Goal: Complete application form

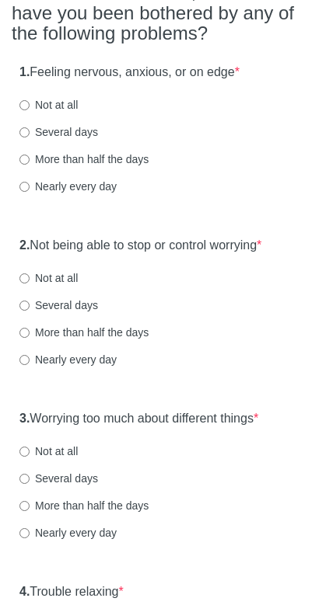
scroll to position [204, 0]
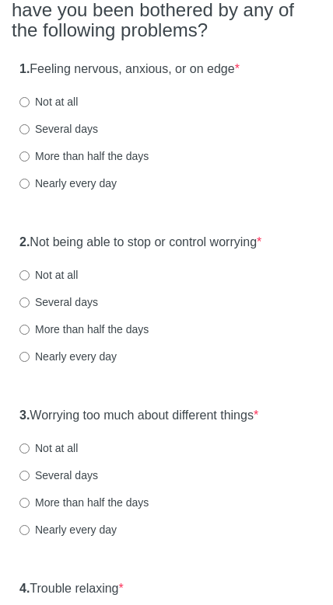
click at [119, 131] on div "Several days" at bounding box center [166, 129] width 294 height 16
click at [18, 132] on div "1. Feeling nervous, anxious, or on edge * Not at all Several days More than hal…" at bounding box center [166, 134] width 309 height 162
click at [18, 131] on div "1. Feeling nervous, anxious, or on edge * Not at all Several days More than hal…" at bounding box center [166, 134] width 309 height 162
click at [30, 131] on input "Several days" at bounding box center [24, 129] width 10 height 10
radio input "true"
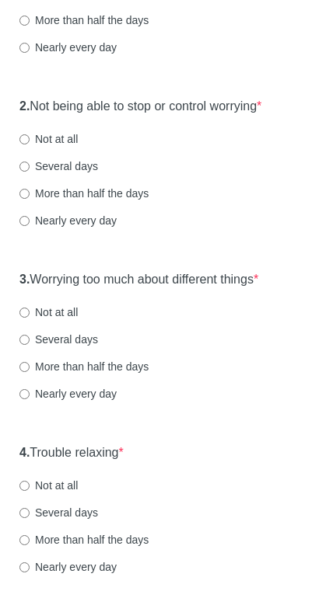
scroll to position [340, 0]
click at [30, 189] on input "More than half the days" at bounding box center [24, 193] width 10 height 10
radio input "true"
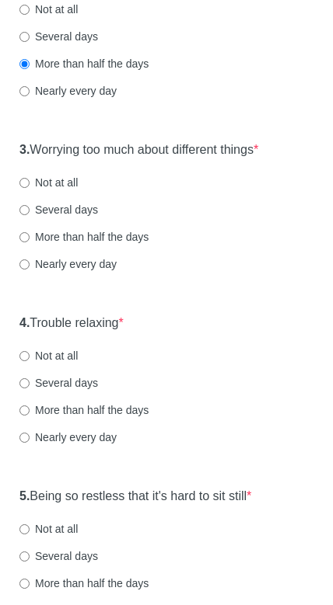
scroll to position [489, 0]
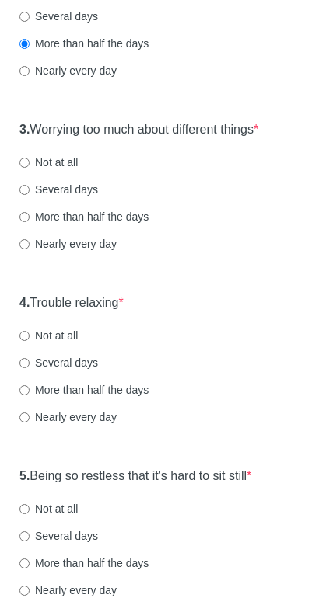
click at [26, 189] on input "Several days" at bounding box center [24, 190] width 10 height 10
radio input "true"
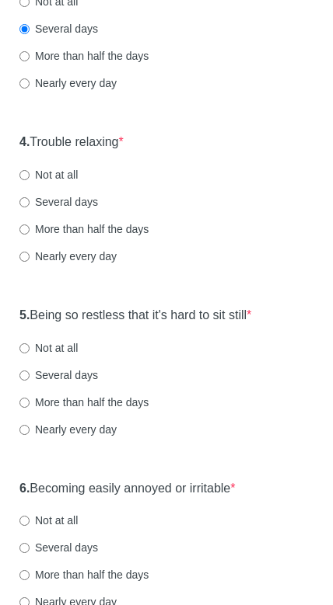
scroll to position [650, 0]
click at [30, 225] on input "More than half the days" at bounding box center [24, 230] width 10 height 10
radio input "true"
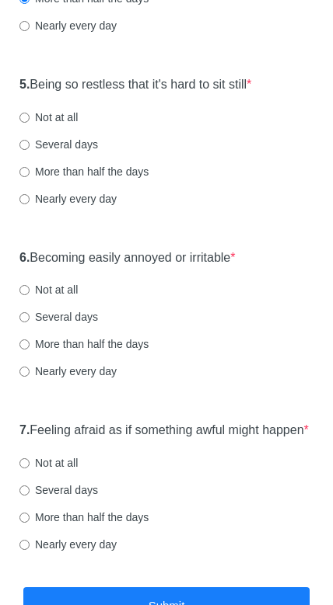
scroll to position [880, 0]
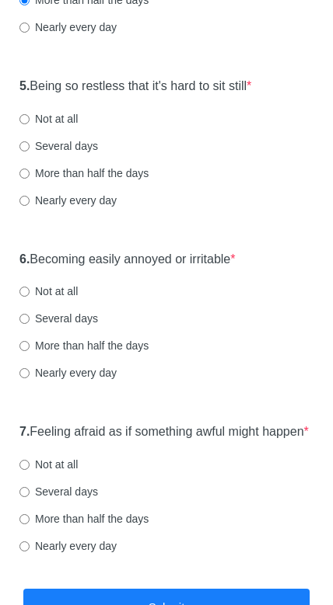
click at [30, 114] on input "Not at all" at bounding box center [24, 119] width 10 height 10
radio input "true"
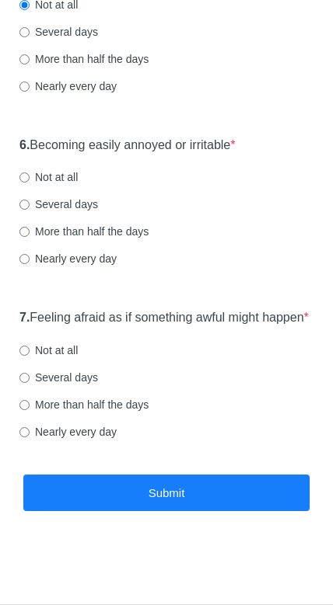
scroll to position [1004, 0]
click at [28, 200] on input "Several days" at bounding box center [24, 205] width 10 height 10
radio input "true"
click at [26, 354] on input "Not at all" at bounding box center [24, 351] width 10 height 10
radio input "true"
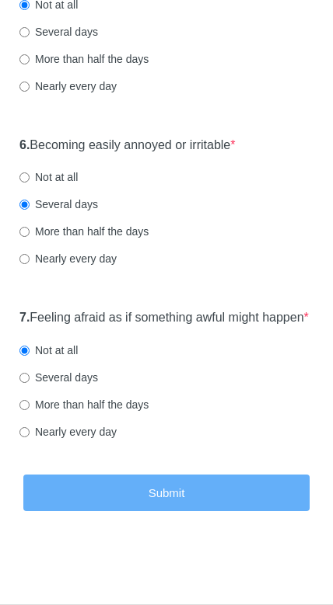
click at [135, 496] on button "Submit" at bounding box center [166, 493] width 286 height 37
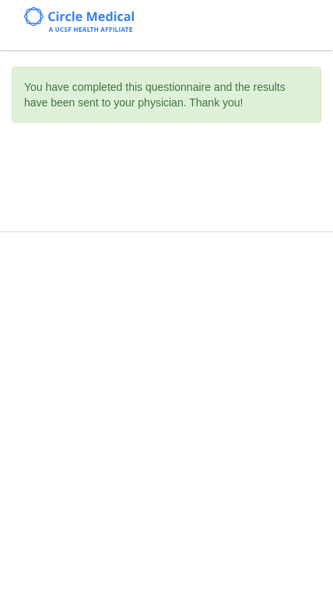
scroll to position [0, 0]
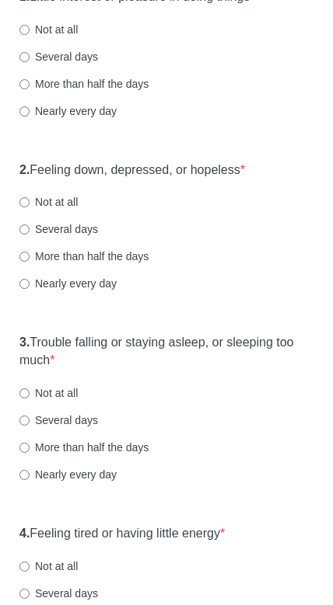
scroll to position [254, 0]
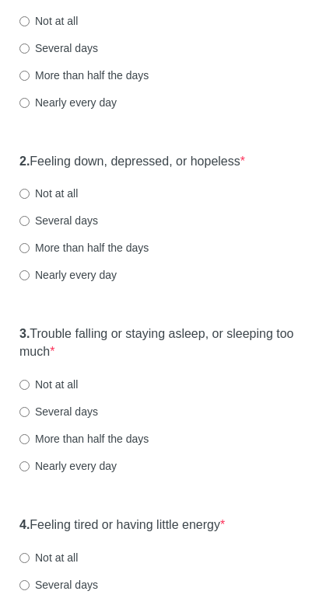
click at [30, 81] on input "More than half the days" at bounding box center [24, 76] width 10 height 10
radio input "true"
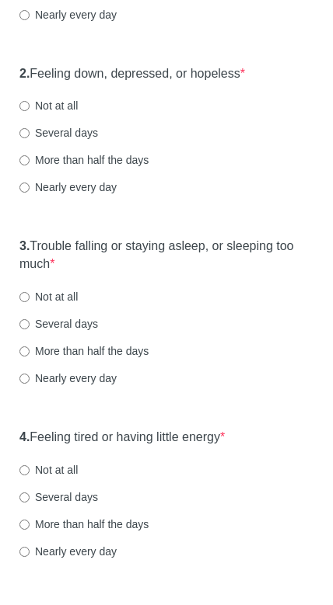
scroll to position [354, 0]
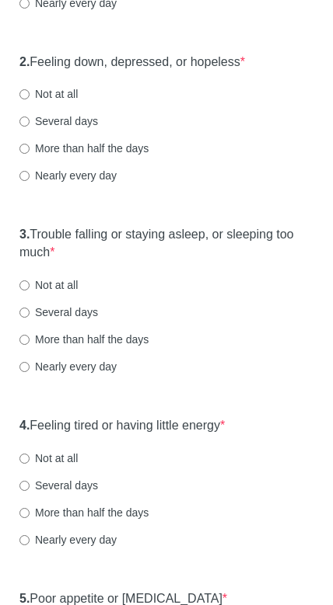
click at [28, 127] on input "Several days" at bounding box center [24, 122] width 10 height 10
radio input "true"
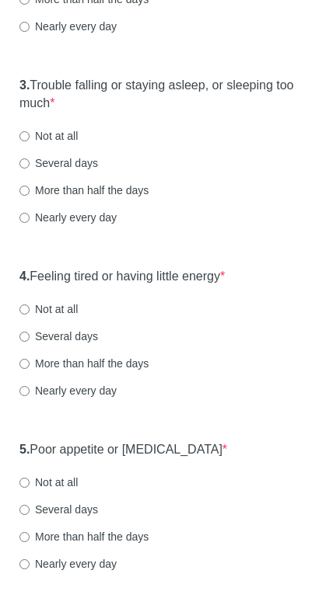
scroll to position [509, 0]
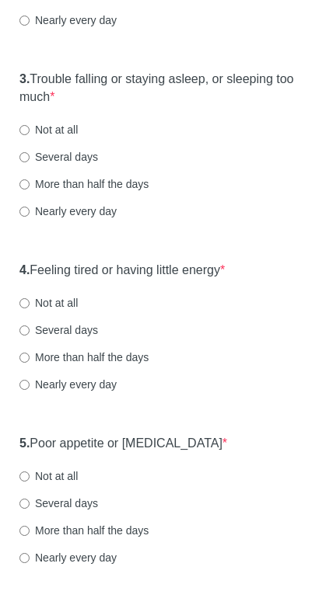
click at [29, 190] on input "More than half the days" at bounding box center [24, 184] width 10 height 10
radio input "true"
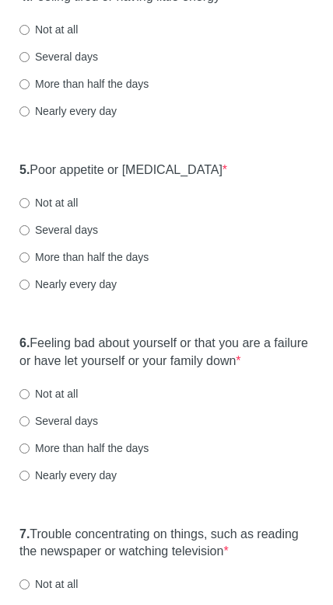
scroll to position [784, 0]
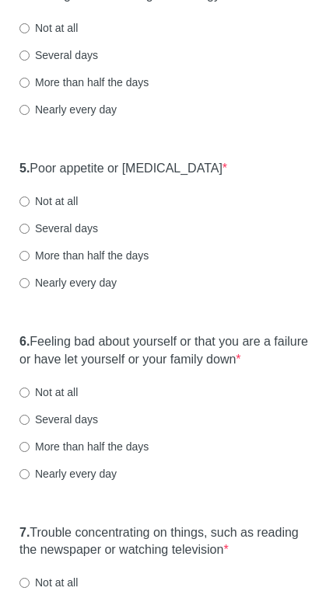
click at [30, 88] on input "More than half the days" at bounding box center [24, 83] width 10 height 10
radio input "true"
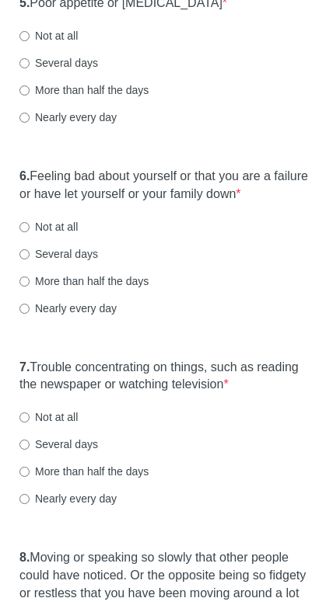
scroll to position [951, 0]
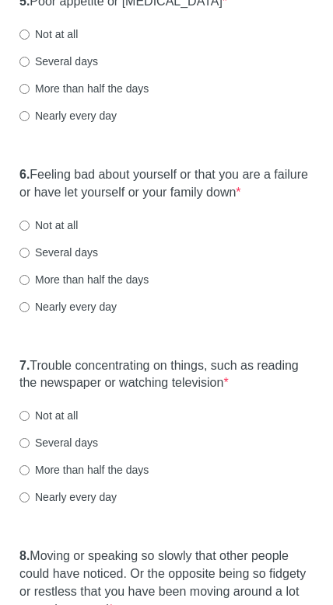
click at [26, 67] on input "Several days" at bounding box center [24, 62] width 10 height 10
radio input "true"
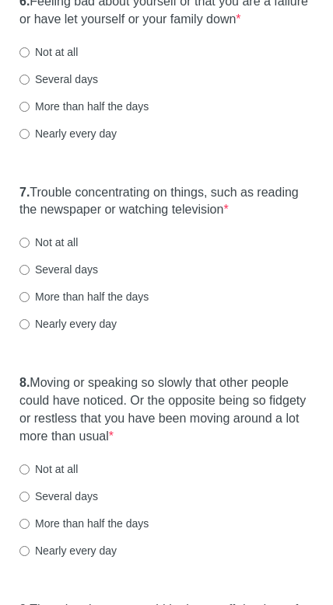
scroll to position [1125, 0]
click at [30, 138] on input "Nearly every day" at bounding box center [24, 133] width 10 height 10
radio input "true"
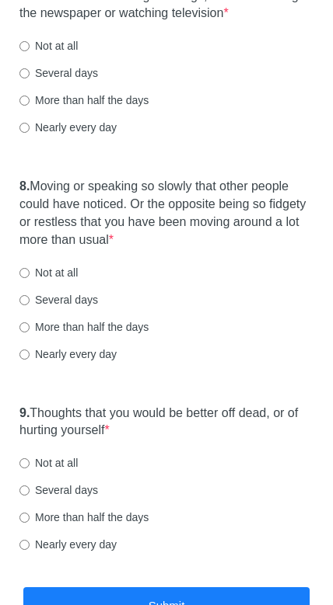
scroll to position [1320, 0]
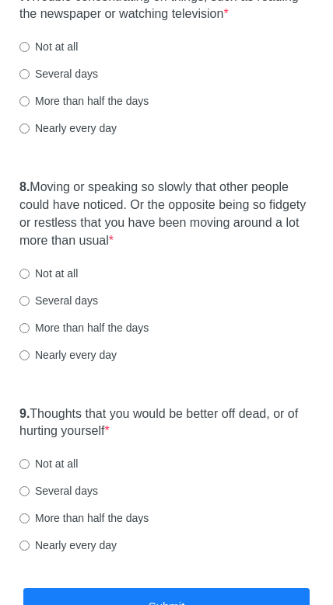
click at [62, 82] on label "Several days" at bounding box center [58, 74] width 78 height 16
click at [30, 79] on input "Several days" at bounding box center [24, 74] width 10 height 10
radio input "true"
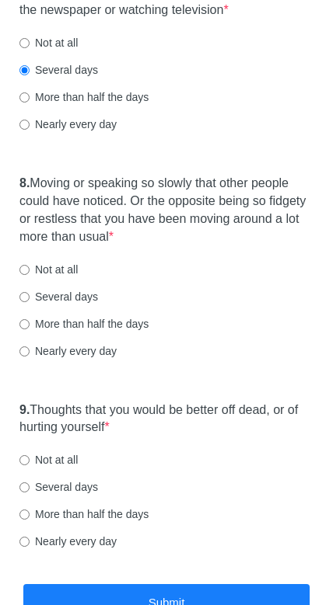
scroll to position [1322, 0]
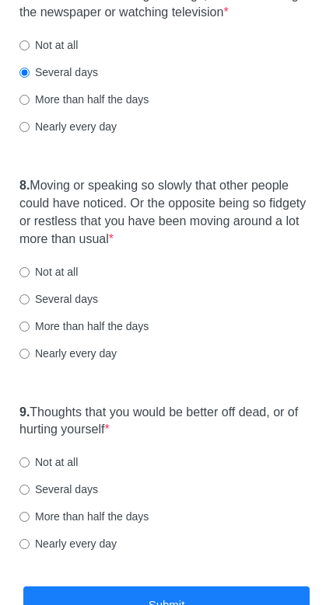
click at [92, 107] on label "More than half the days" at bounding box center [83, 100] width 129 height 16
click at [30, 105] on input "More than half the days" at bounding box center [24, 100] width 10 height 10
radio input "true"
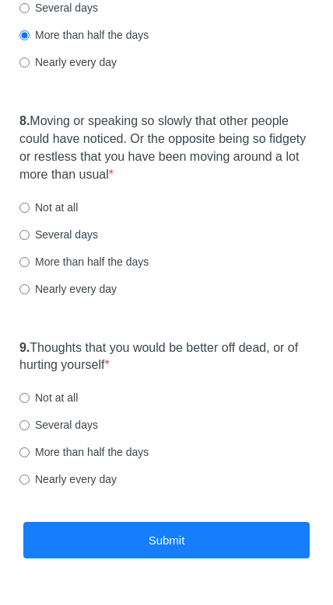
scroll to position [1387, 0]
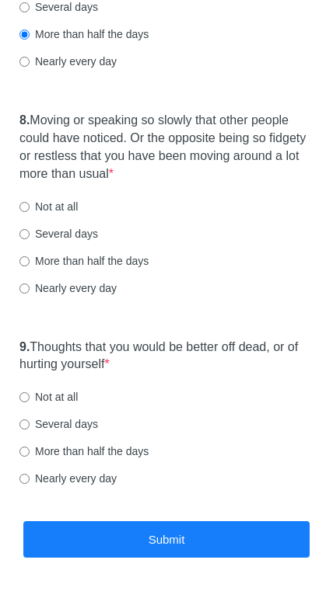
click at [81, 69] on label "Nearly every day" at bounding box center [67, 62] width 97 height 16
click at [30, 67] on input "Nearly every day" at bounding box center [24, 62] width 10 height 10
radio input "true"
click at [95, 42] on label "More than half the days" at bounding box center [83, 34] width 129 height 16
click at [30, 40] on input "More than half the days" at bounding box center [24, 35] width 10 height 10
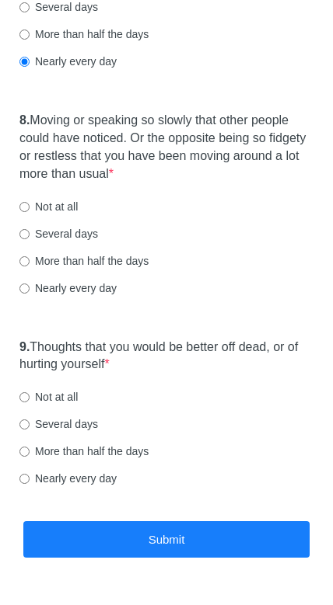
radio input "true"
click at [89, 69] on label "Nearly every day" at bounding box center [67, 62] width 97 height 16
click at [30, 67] on input "Nearly every day" at bounding box center [24, 62] width 10 height 10
radio input "true"
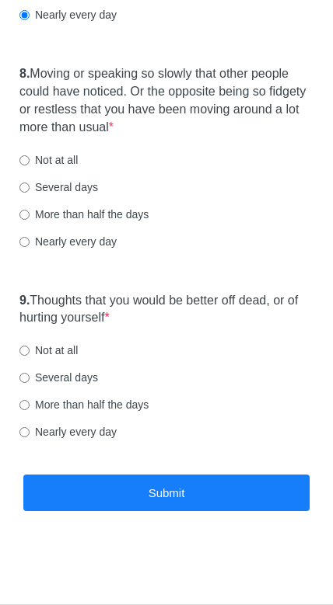
scroll to position [1451, 0]
click at [70, 192] on label "Several days" at bounding box center [58, 187] width 78 height 16
click at [30, 192] on input "Several days" at bounding box center [24, 188] width 10 height 10
radio input "true"
click at [62, 350] on label "Not at all" at bounding box center [48, 351] width 58 height 16
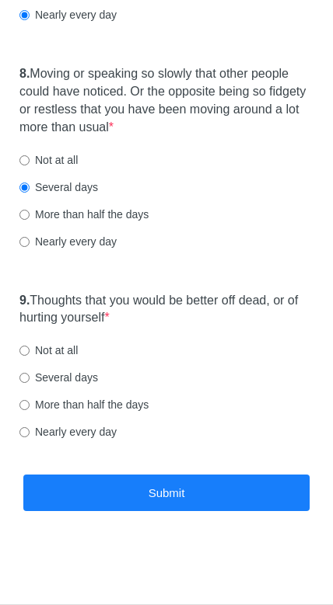
click at [30, 350] on input "Not at all" at bounding box center [24, 351] width 10 height 10
radio input "true"
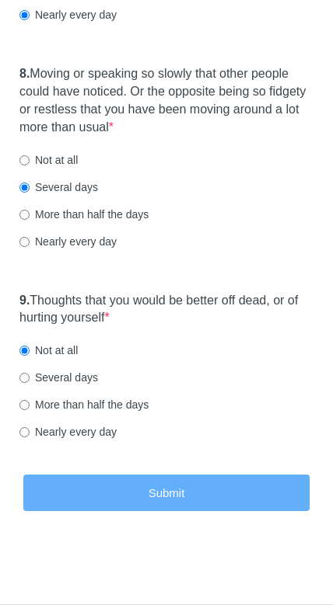
click at [164, 496] on button "Submit" at bounding box center [166, 493] width 286 height 37
